Goal: Transaction & Acquisition: Subscribe to service/newsletter

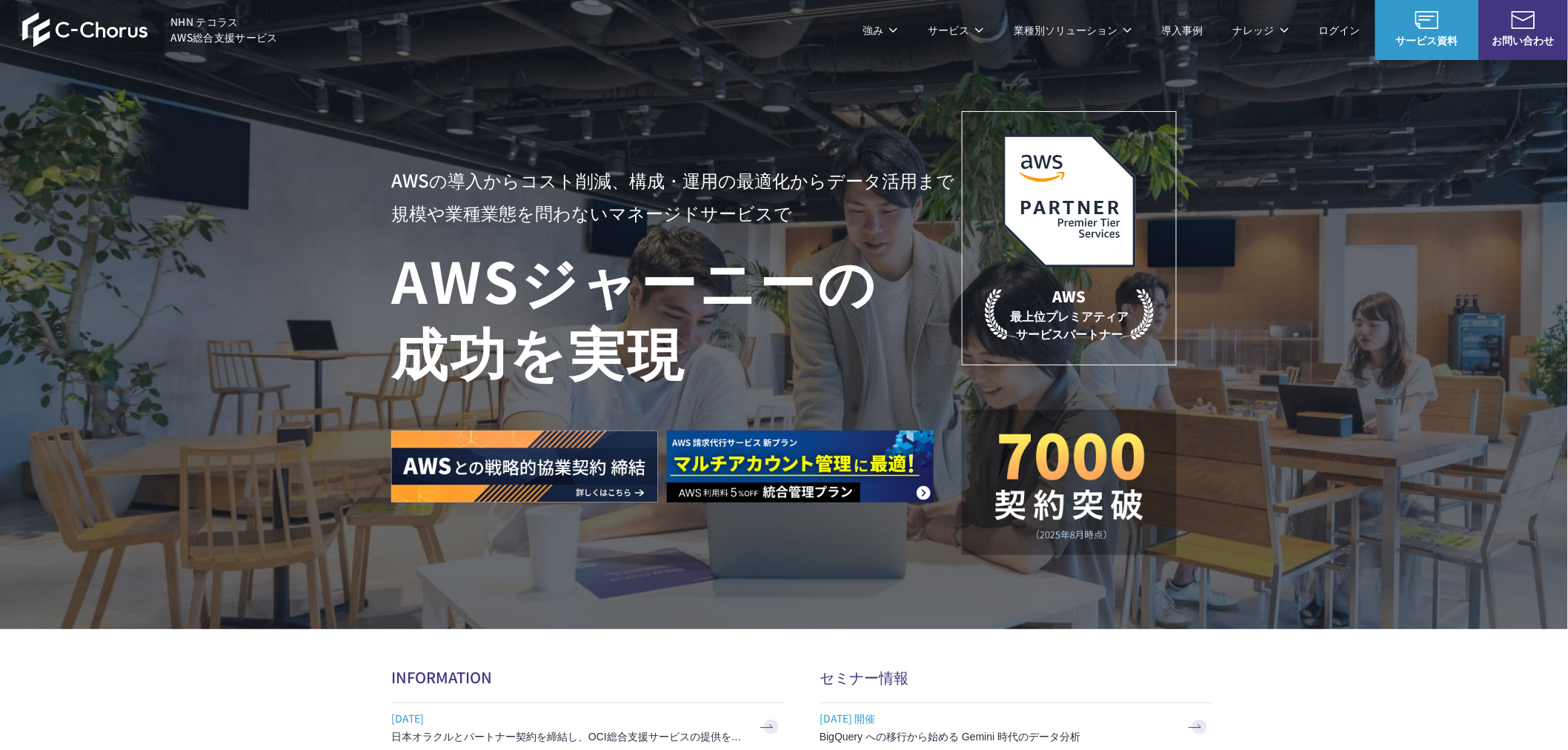
click at [441, 93] on link "C-Chorusの強み" at bounding box center [451, 89] width 76 height 14
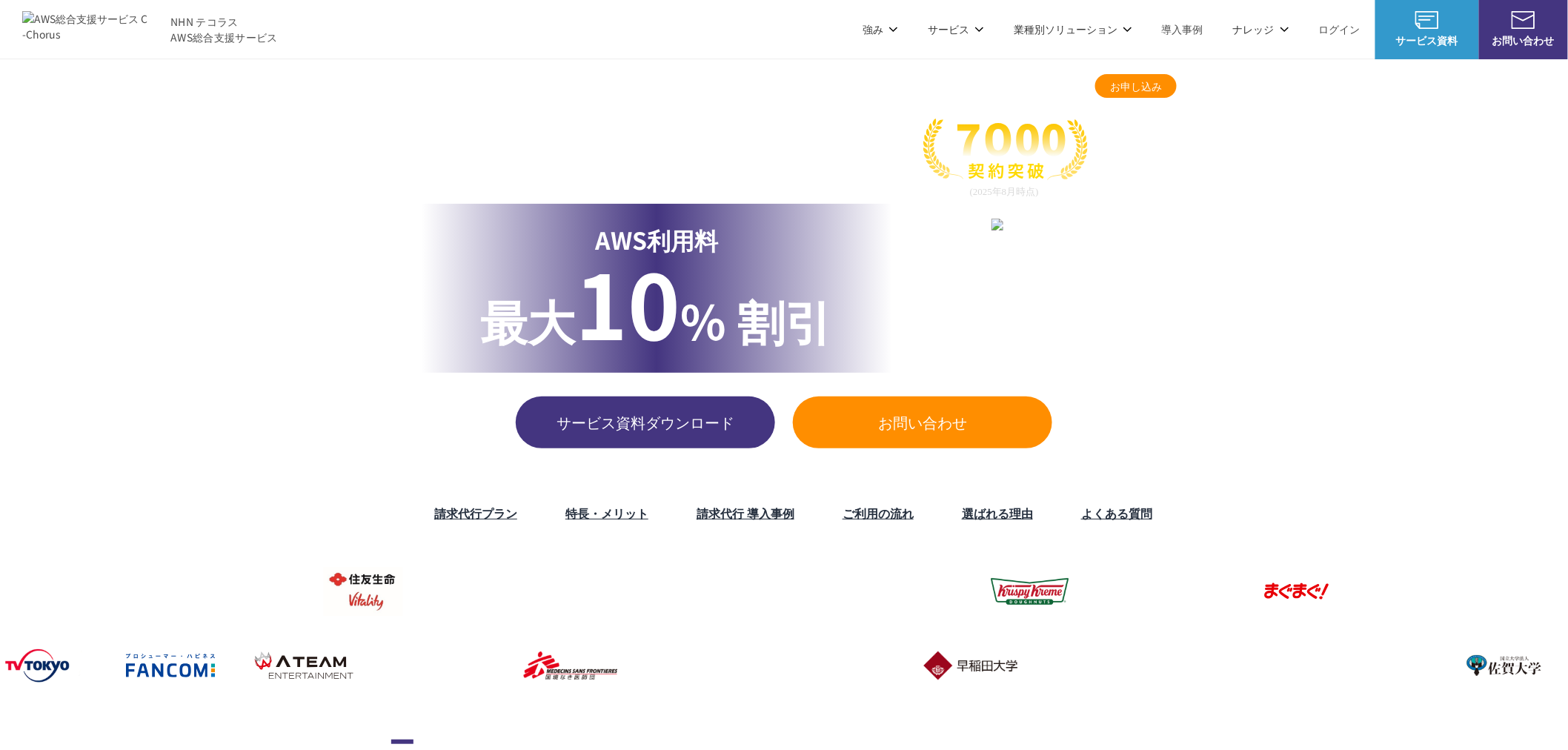
click at [1324, 376] on div "TOP AWS総合支援・リセール C-Chorus AWS請求代行サービス AWS請求代行サービス 国内最高水準の割引と 24時間365日の無料AWS技術サポ…" at bounding box center [784, 267] width 1568 height 415
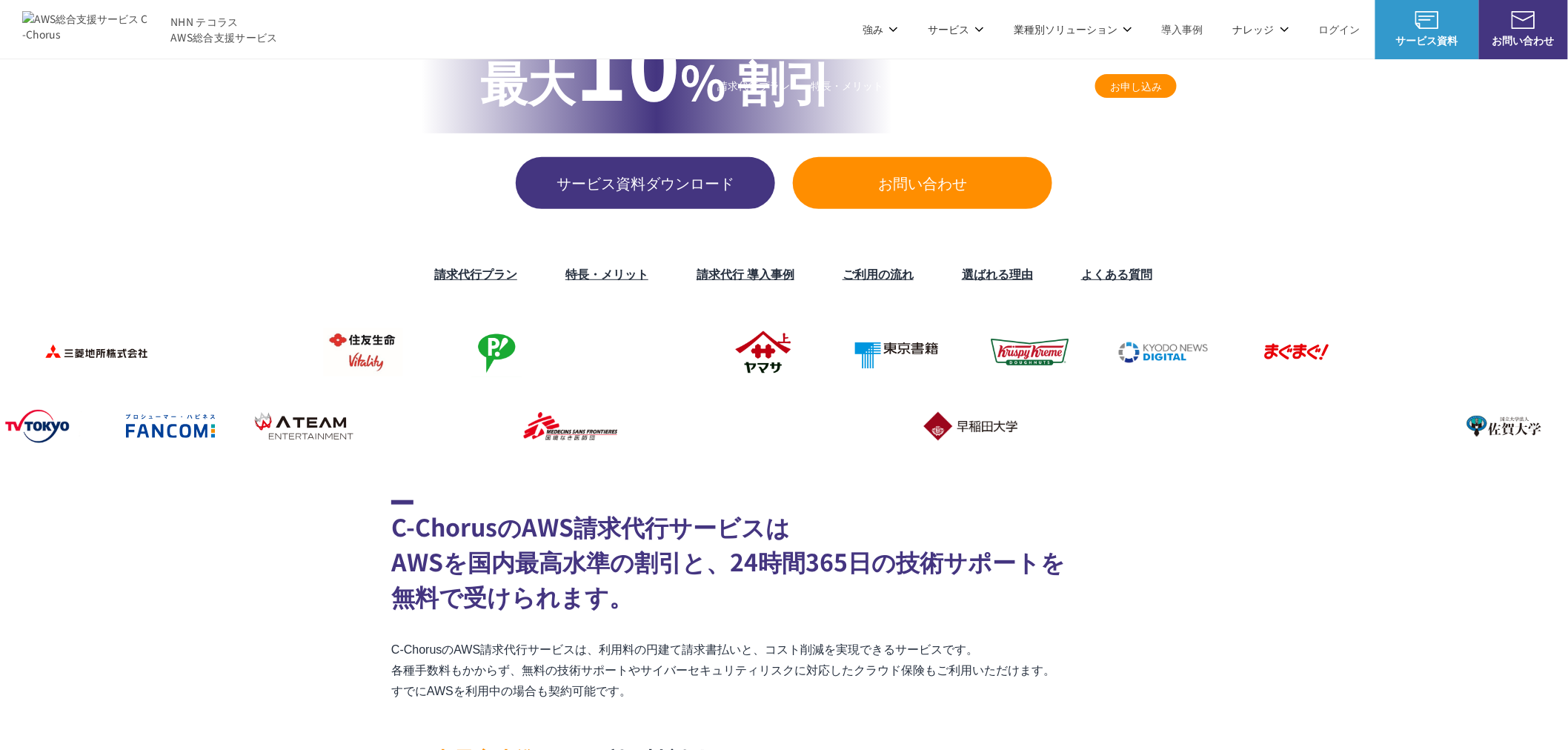
scroll to position [575, 0]
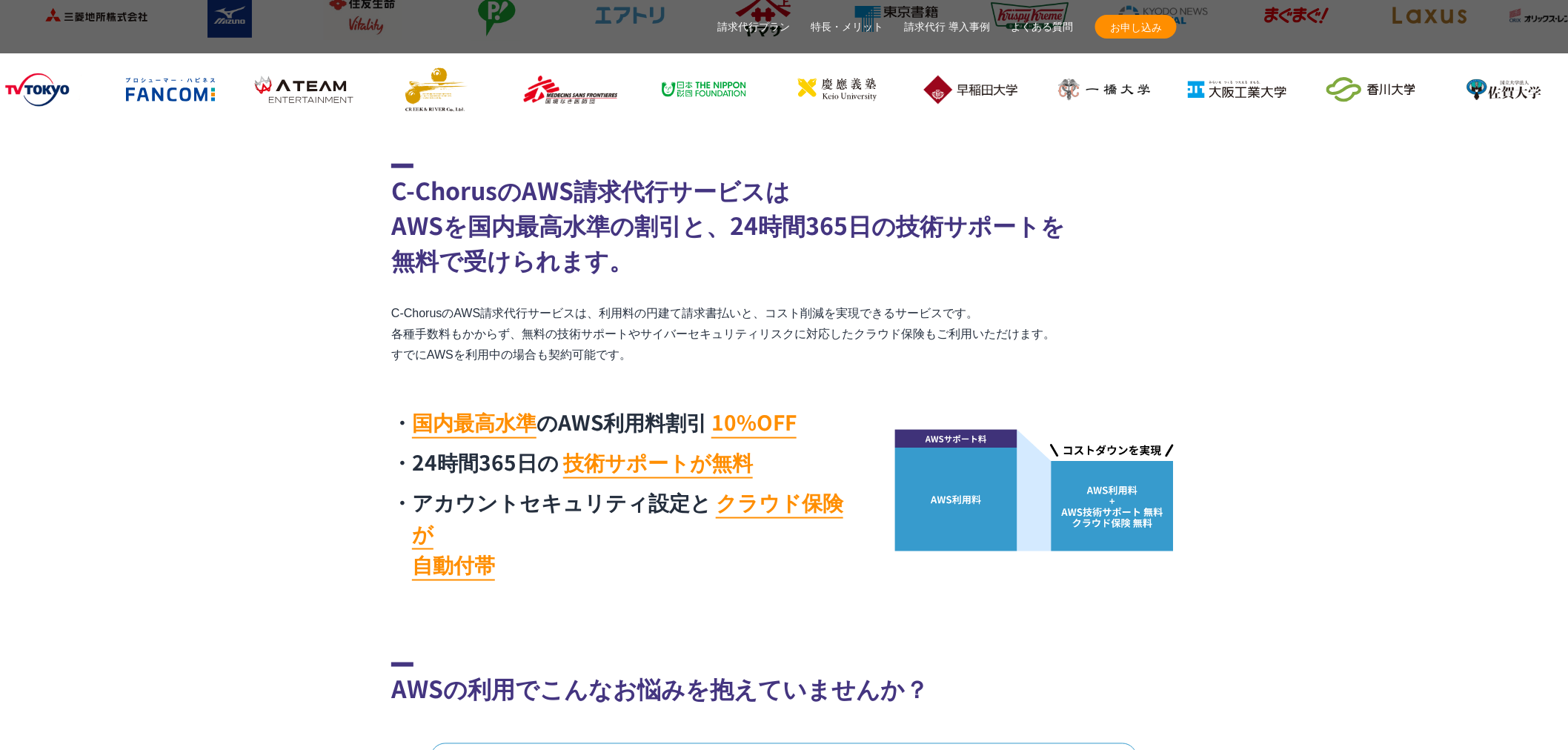
click at [1136, 24] on span "お申し込み" at bounding box center [1136, 26] width 81 height 15
click at [1242, 279] on section "C-ChorusのAWS請求代行サービスは AWSを国内最高水準の割引と、24時間365日の技術サポートを 無料で受けられます。 C-ChorusのAWS請求…" at bounding box center [784, 375] width 1568 height 424
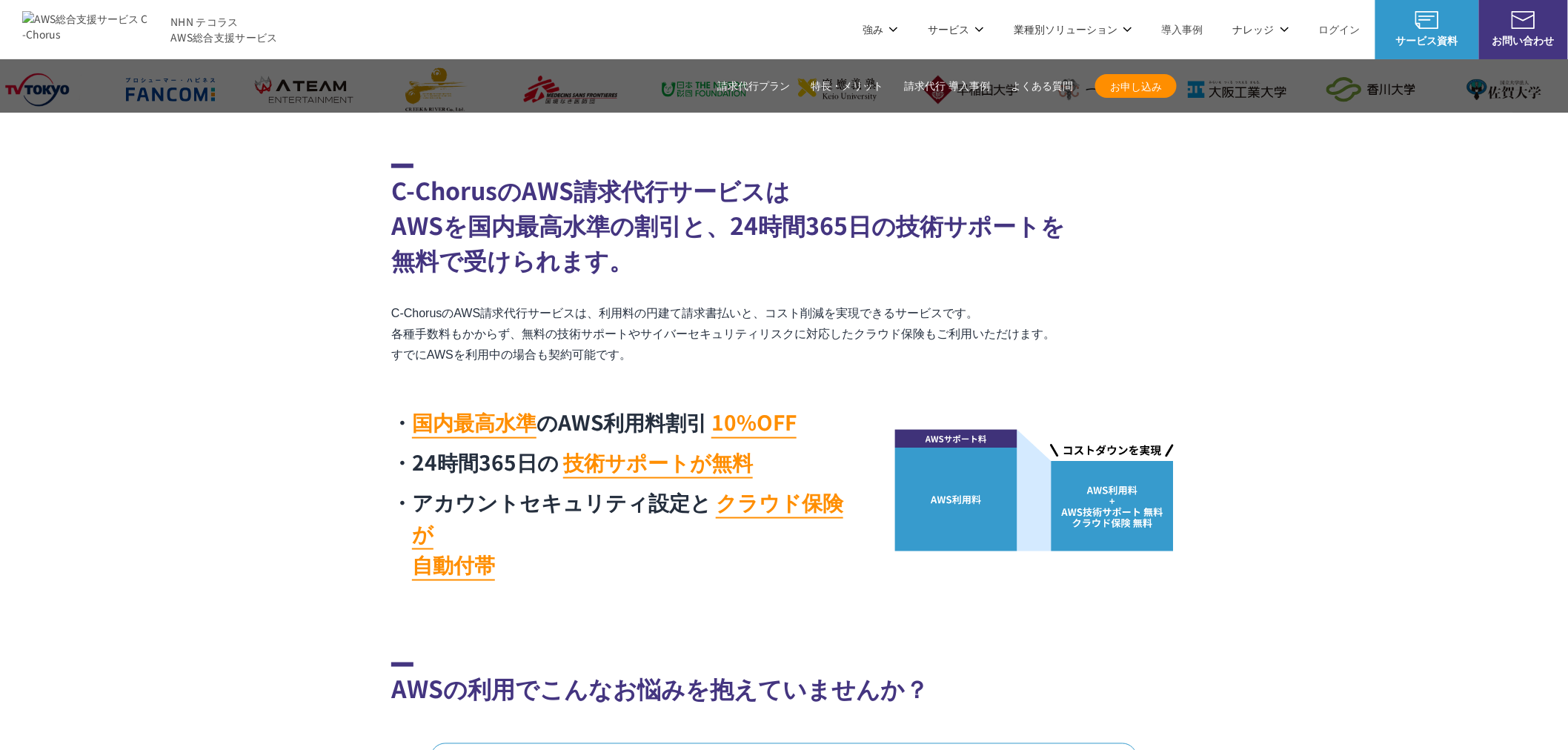
scroll to position [0, 0]
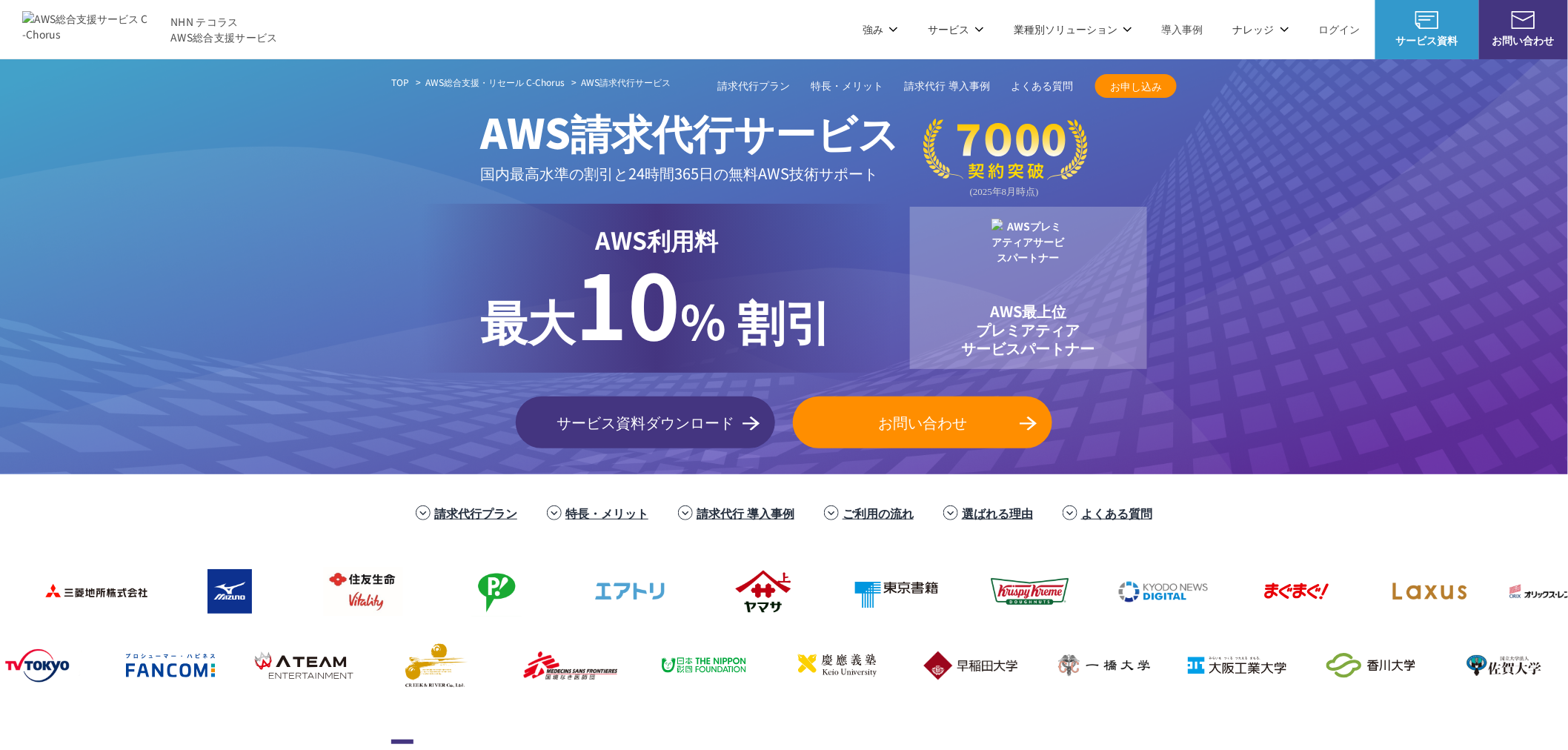
click at [1148, 85] on span "お申し込み" at bounding box center [1136, 86] width 81 height 15
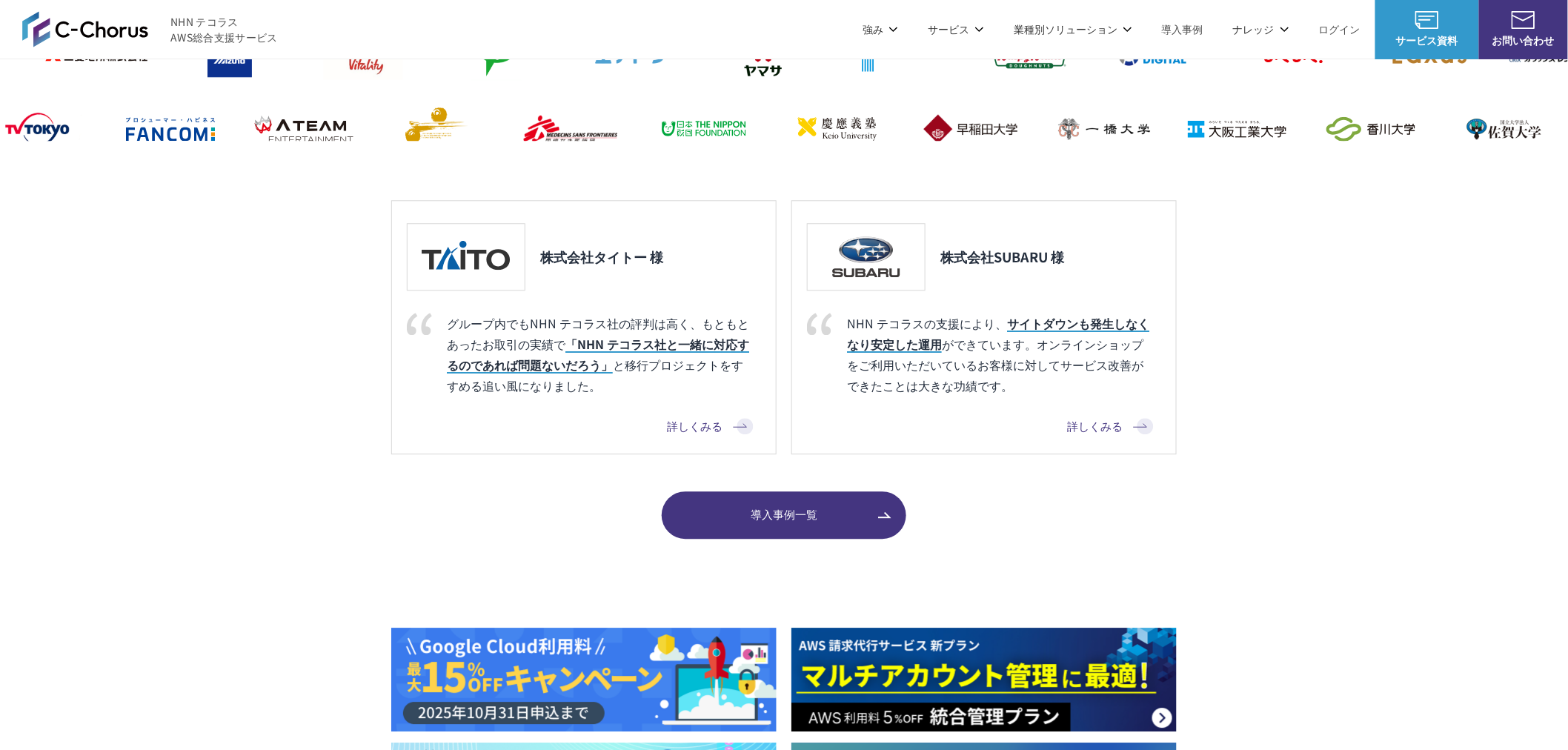
scroll to position [1728, 0]
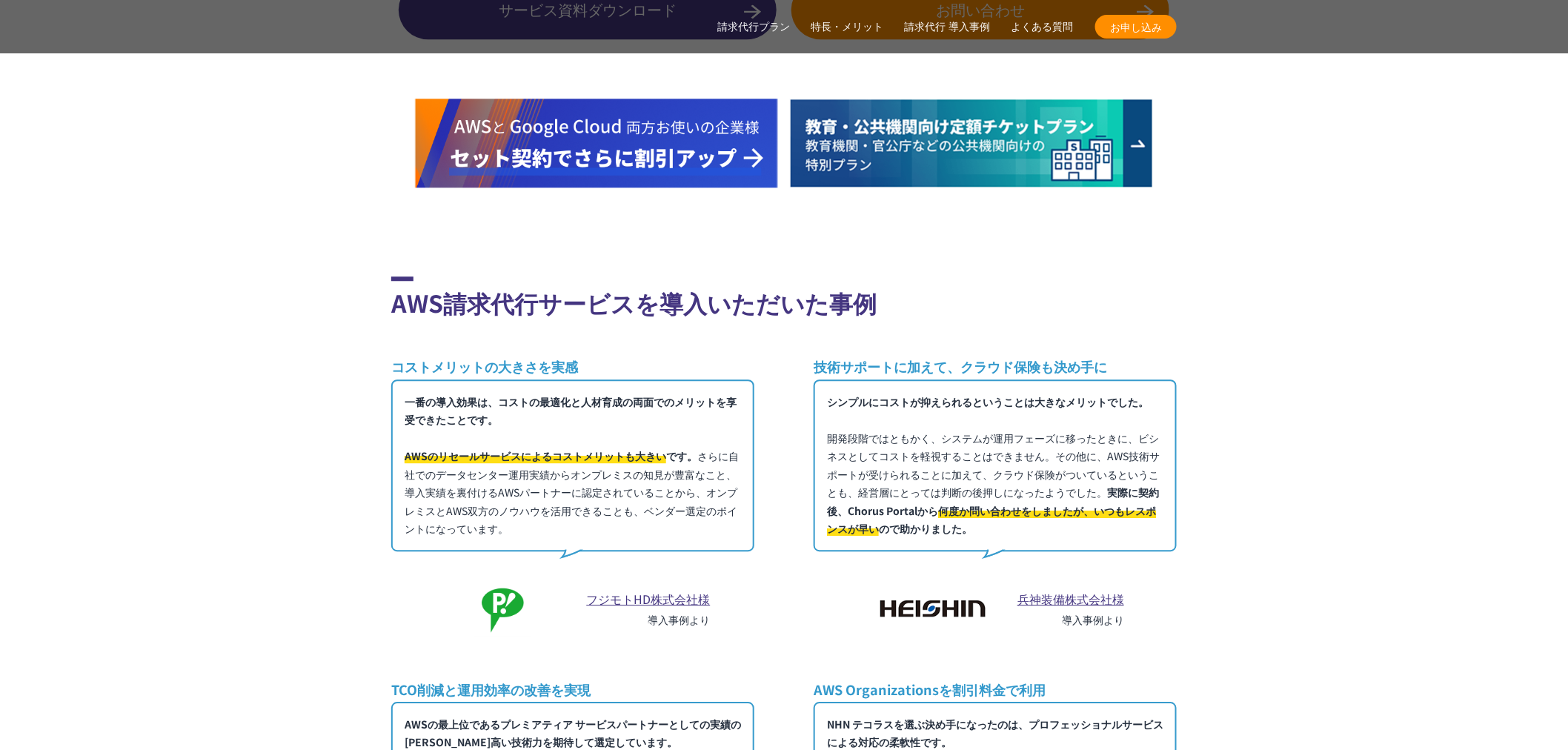
scroll to position [7387, 0]
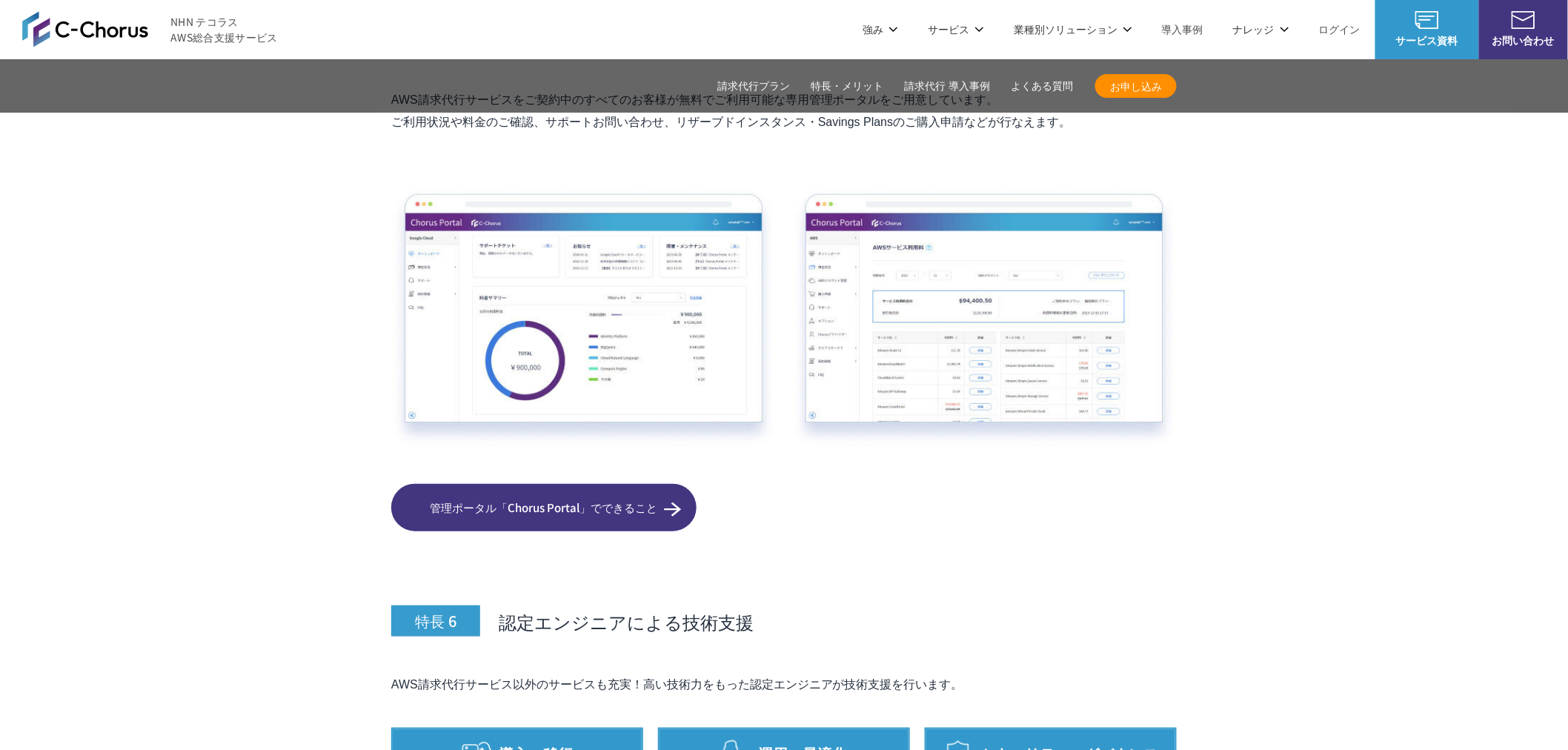
click at [620, 484] on link "管理ポータル「Chorus Portal」でできること" at bounding box center [543, 508] width 305 height 47
